Goal: Task Accomplishment & Management: Manage account settings

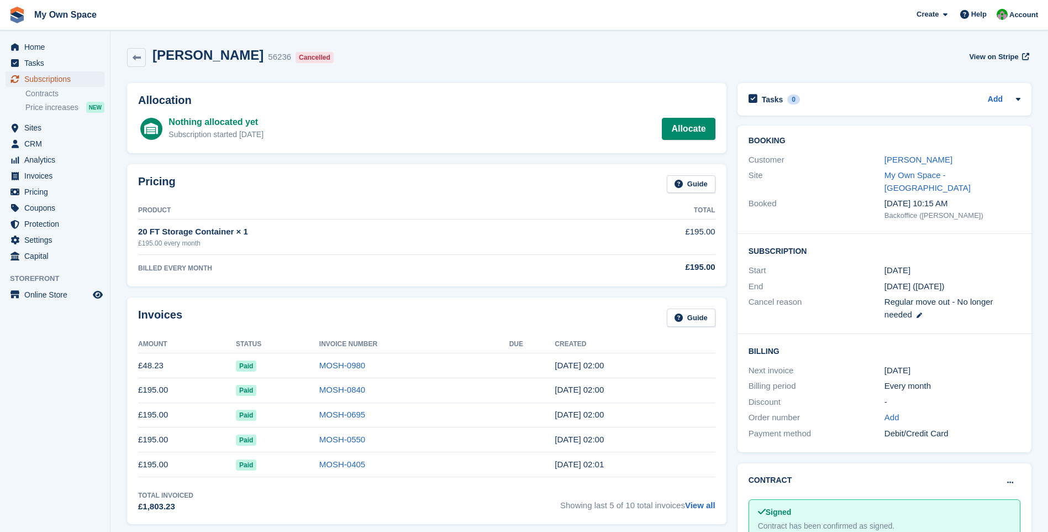
click at [28, 82] on span "Subscriptions" at bounding box center [57, 78] width 66 height 15
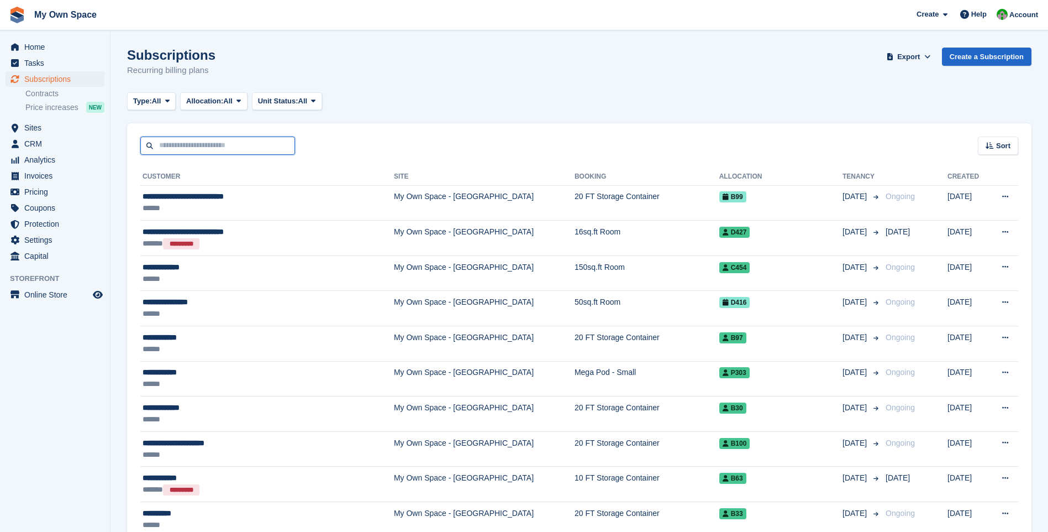
click at [170, 148] on input "text" at bounding box center [217, 145] width 155 height 18
type input "***"
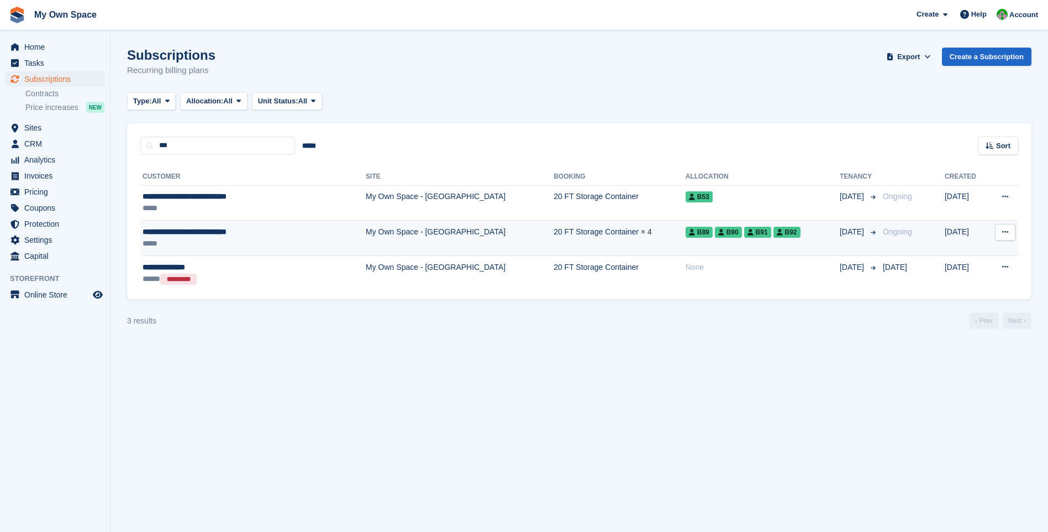
click at [228, 240] on div "*****" at bounding box center [226, 244] width 166 height 12
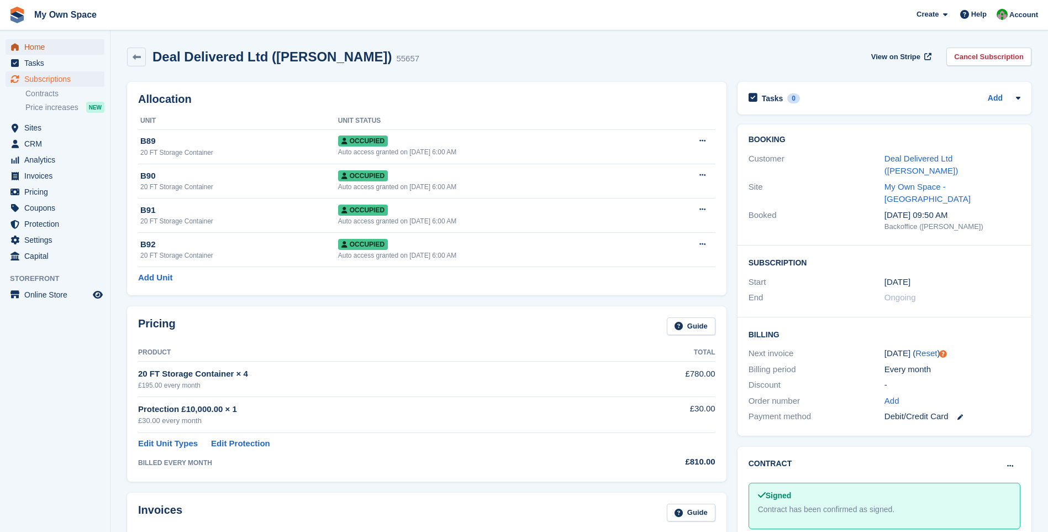
click at [49, 44] on span "Home" at bounding box center [57, 46] width 66 height 15
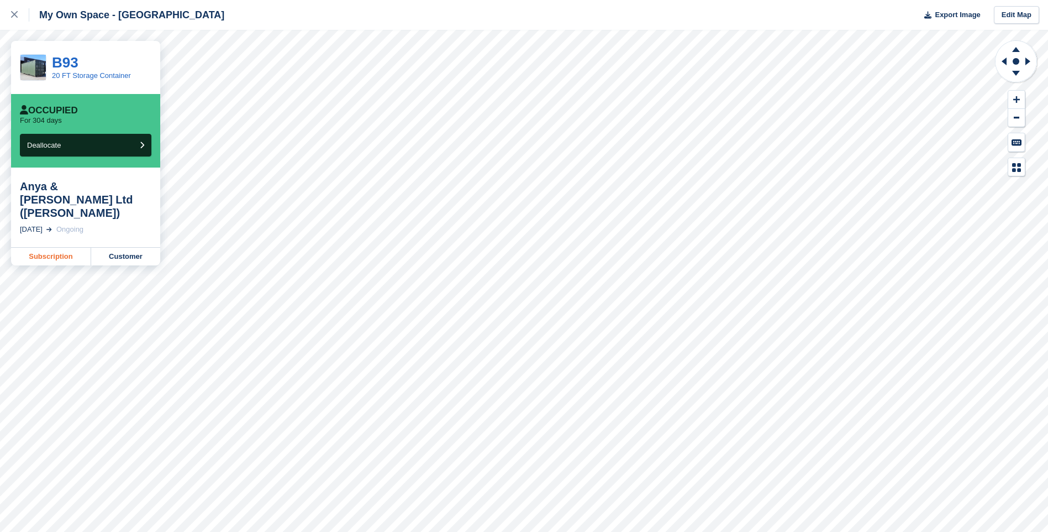
click at [52, 248] on link "Subscription" at bounding box center [51, 257] width 80 height 18
click at [53, 241] on link "Subscription" at bounding box center [51, 243] width 80 height 18
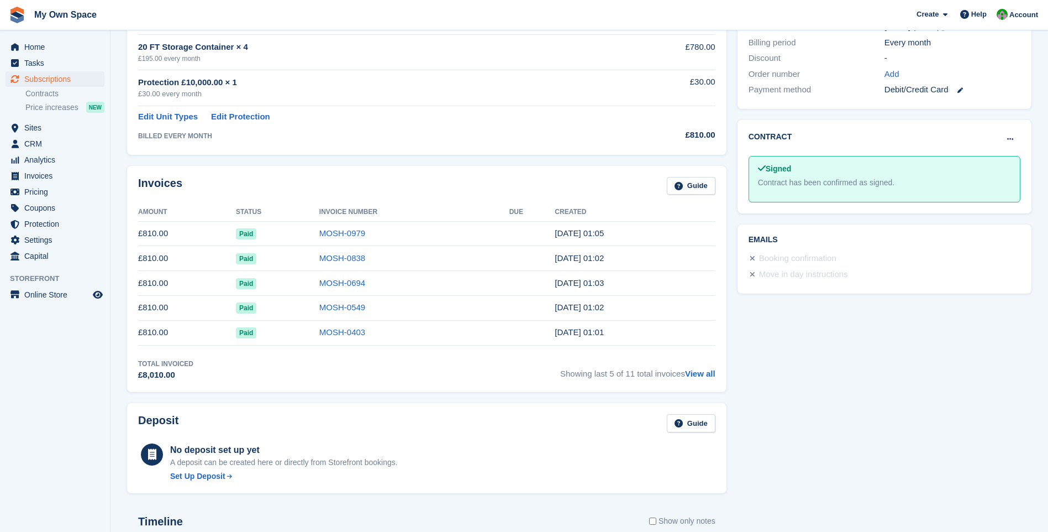
scroll to position [332, 0]
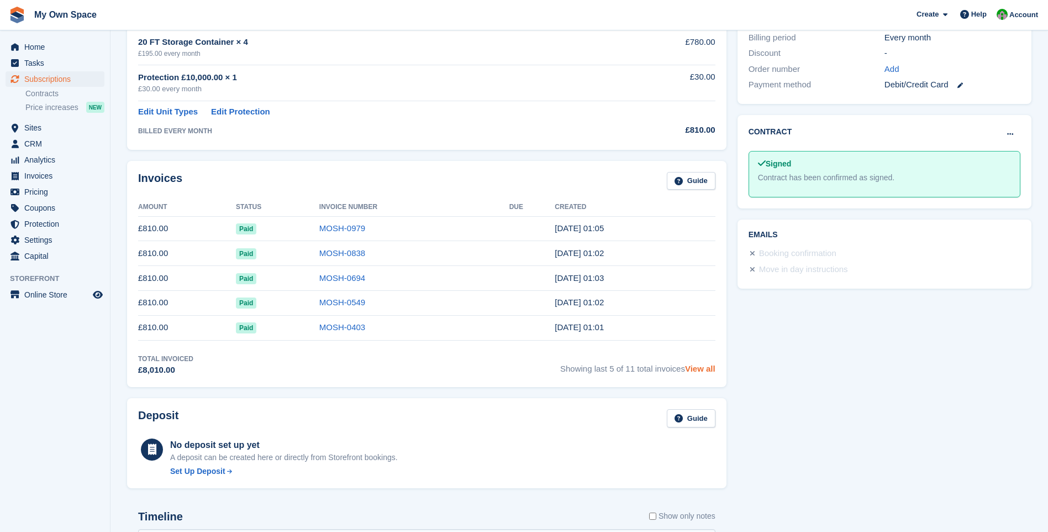
click at [710, 367] on link "View all" at bounding box center [700, 368] width 30 height 9
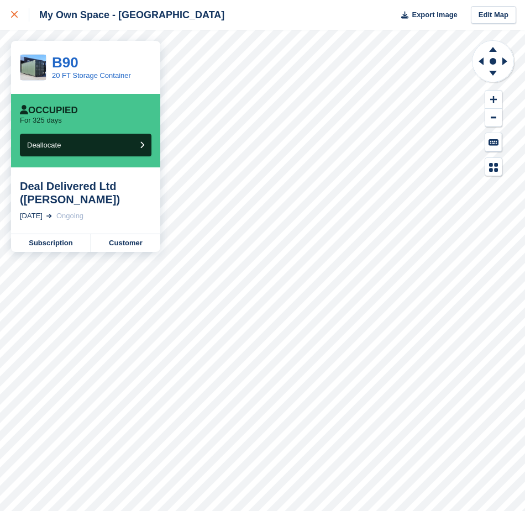
click at [13, 15] on icon at bounding box center [14, 14] width 7 height 7
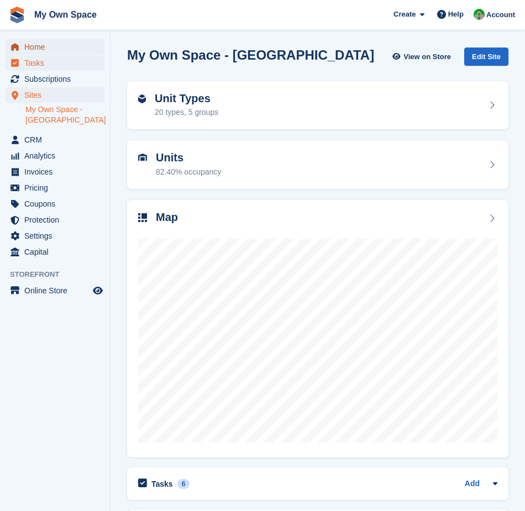
click at [46, 51] on span "Home" at bounding box center [57, 46] width 66 height 15
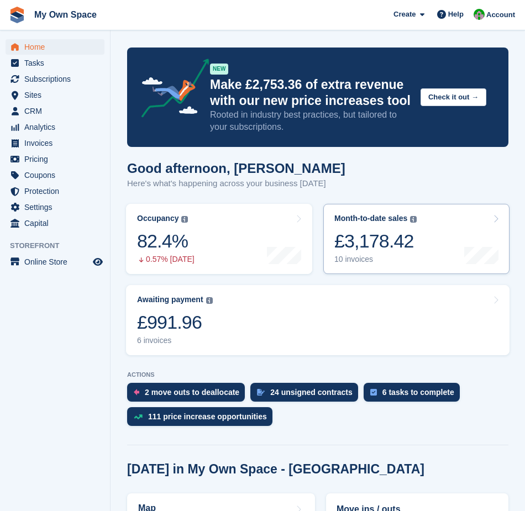
click at [356, 260] on div "10 invoices" at bounding box center [375, 259] width 82 height 9
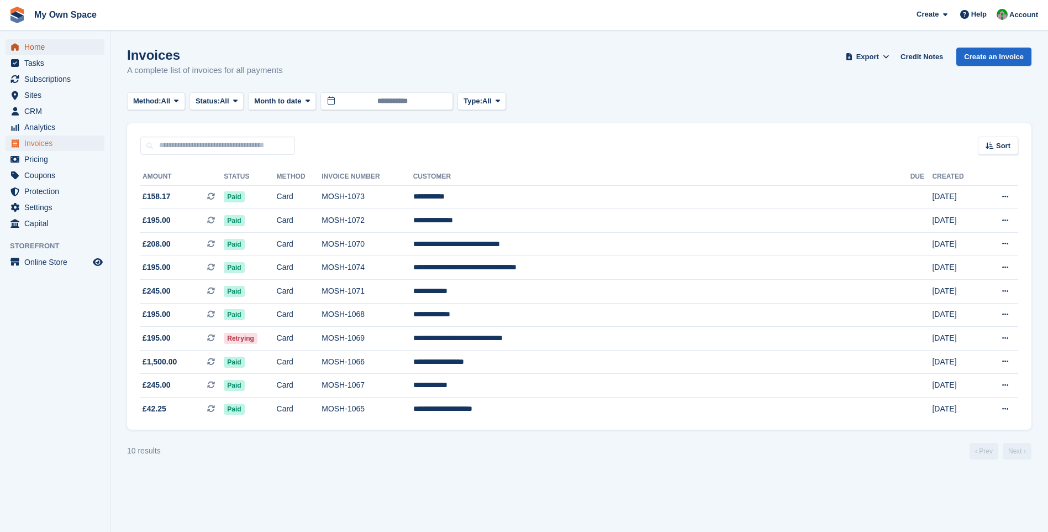
click at [25, 46] on span "Home" at bounding box center [57, 46] width 66 height 15
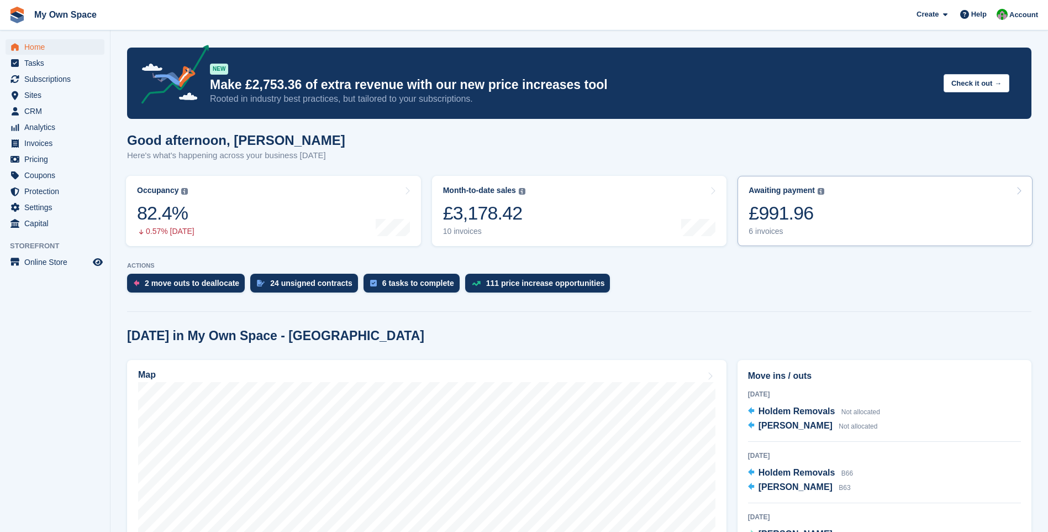
click at [766, 231] on div "6 invoices" at bounding box center [787, 231] width 76 height 9
